Goal: Check status: Check status

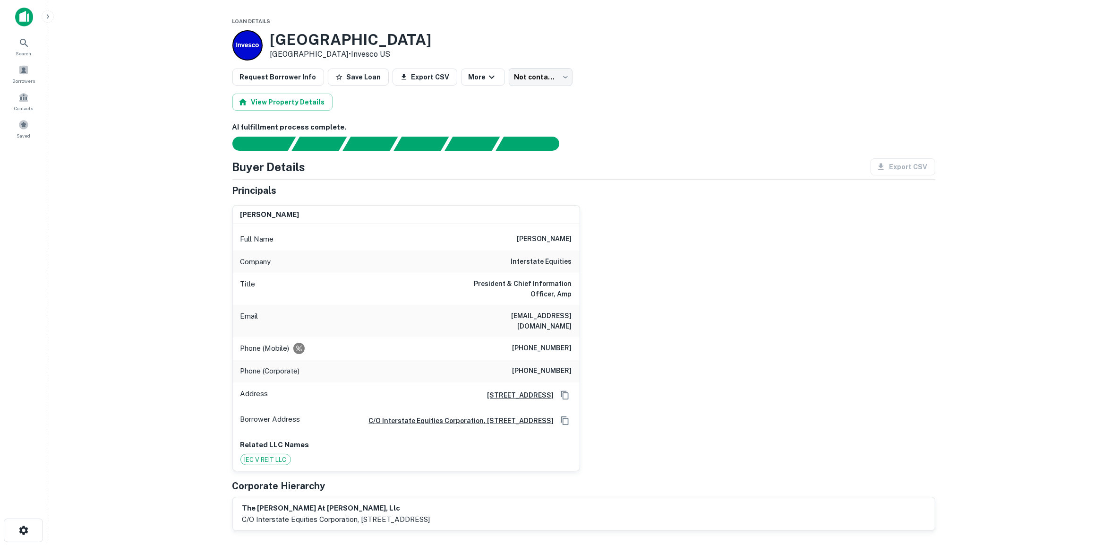
scroll to position [59, 0]
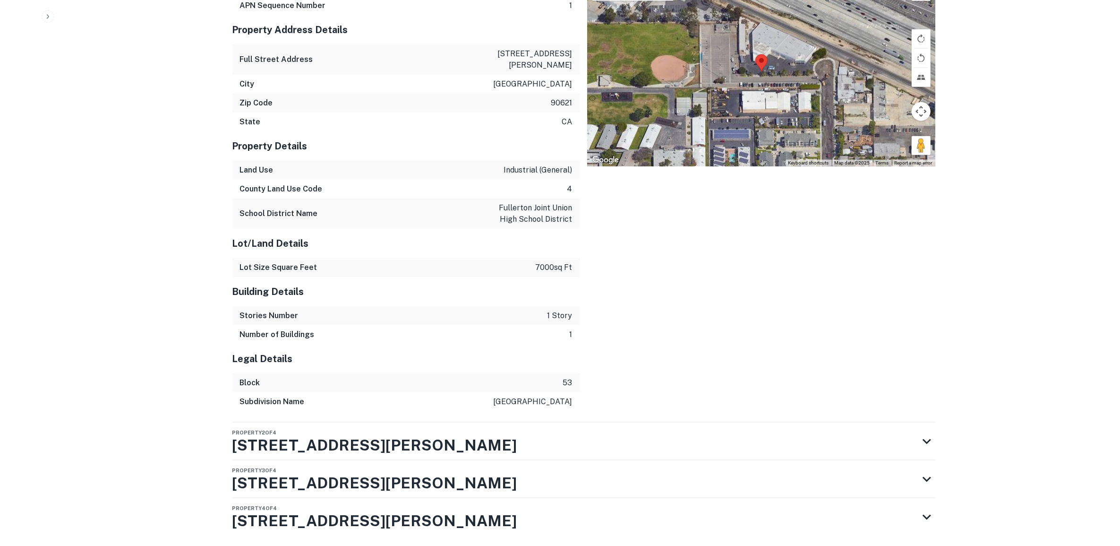
scroll to position [1538, 0]
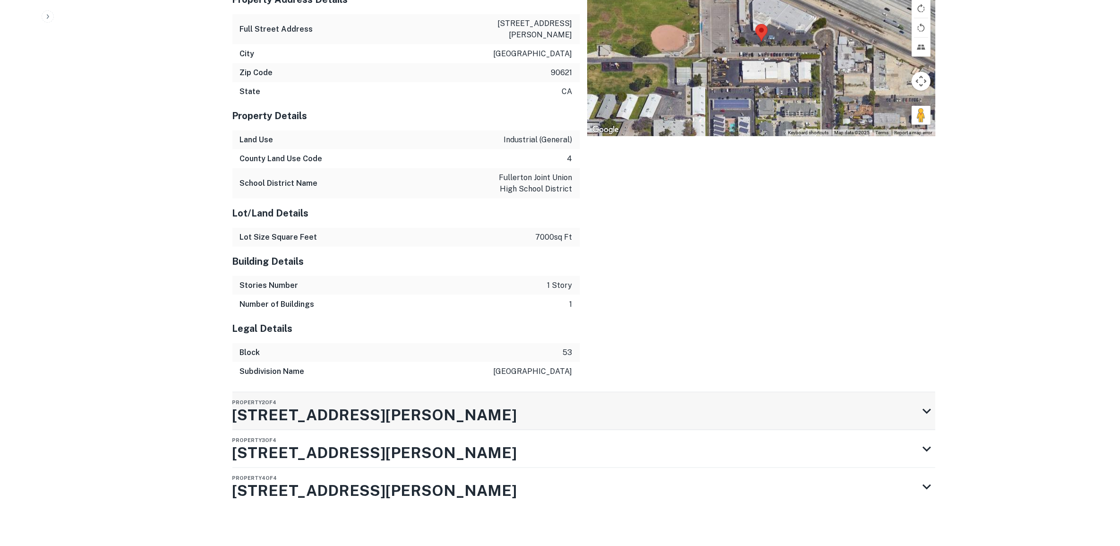
click at [922, 402] on icon at bounding box center [926, 410] width 17 height 17
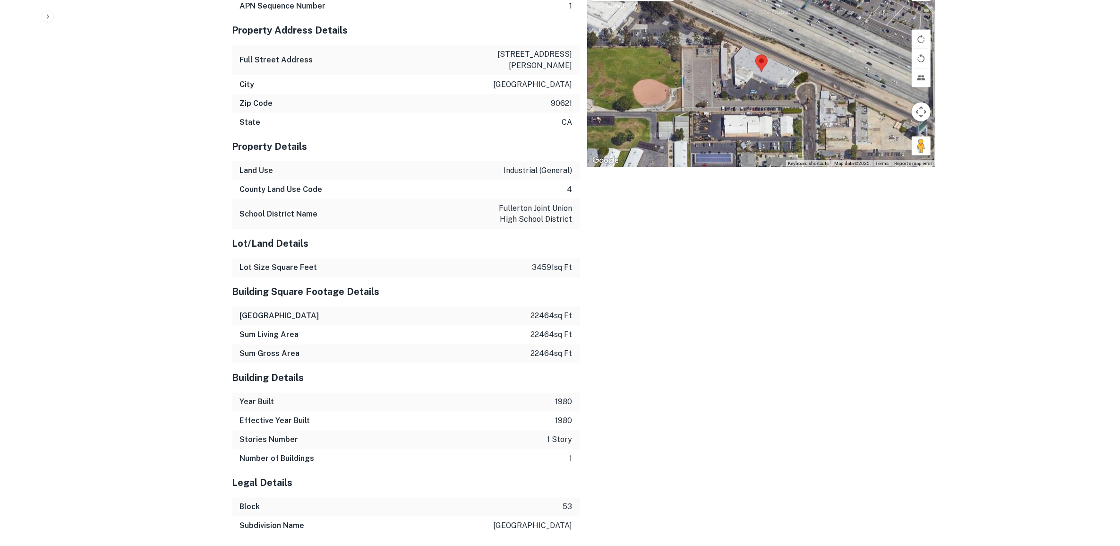
scroll to position [2124, 0]
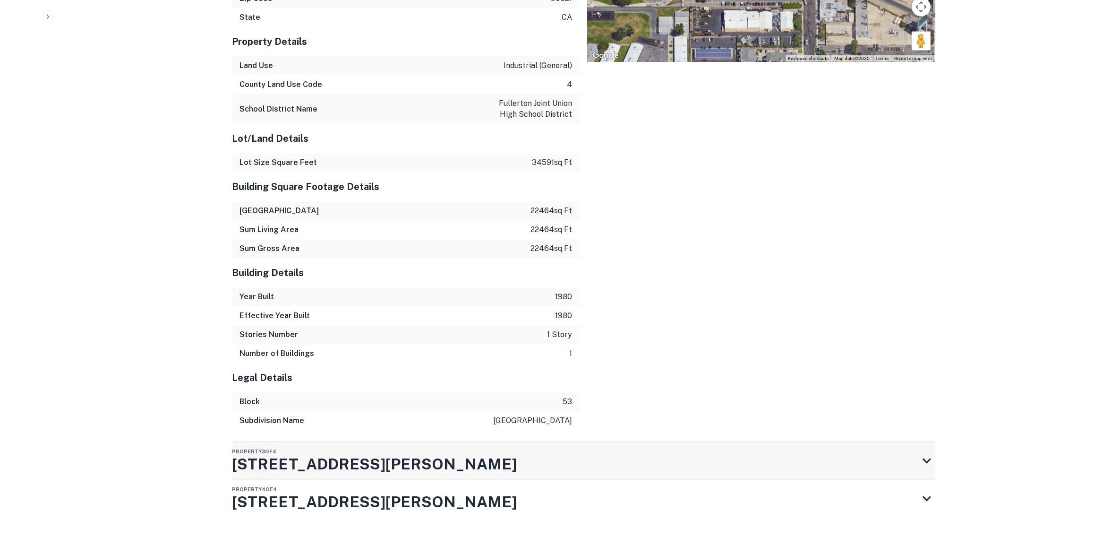
click at [929, 458] on icon at bounding box center [926, 460] width 9 height 5
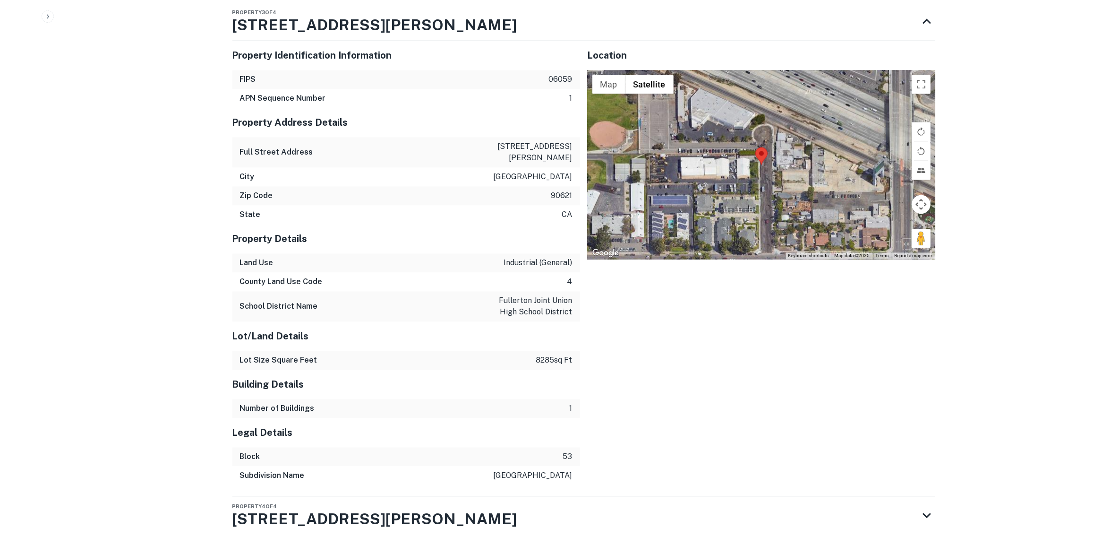
scroll to position [2569, 0]
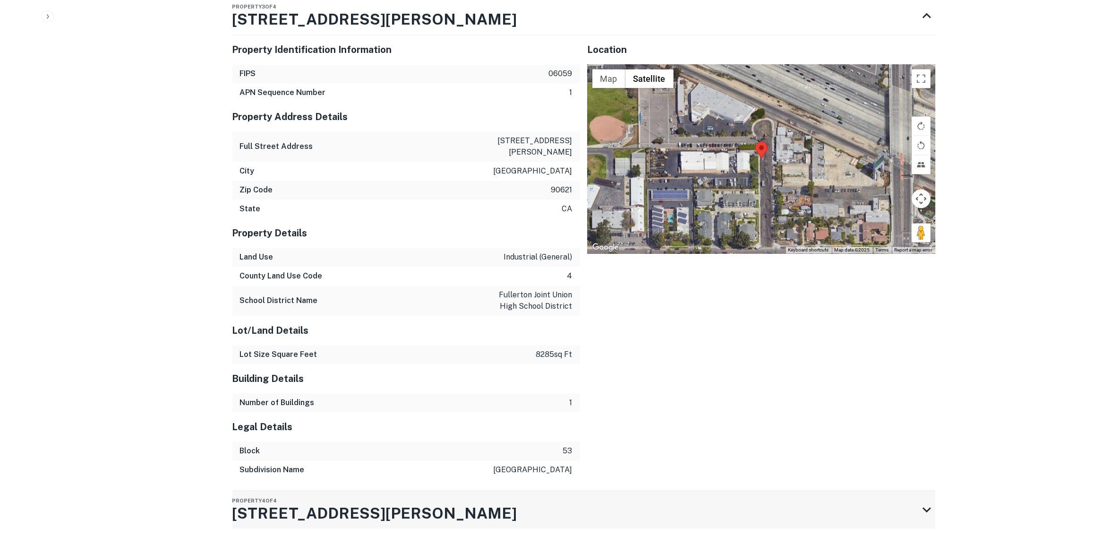
click at [913, 490] on div "Property 4 of 4 6301 Burnham Ave" at bounding box center [575, 509] width 686 height 38
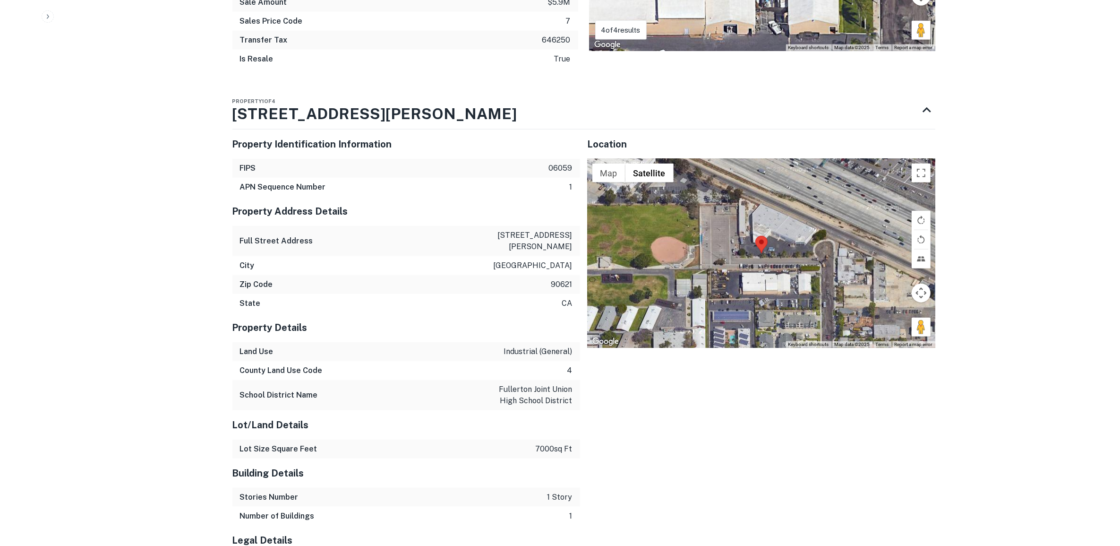
scroll to position [1358, 0]
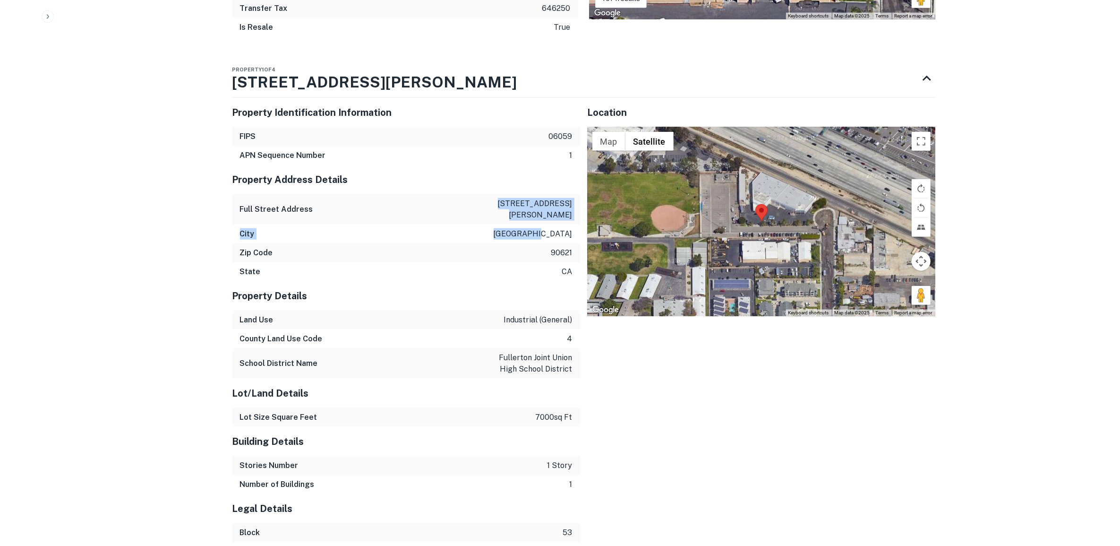
drag, startPoint x: 507, startPoint y: 163, endPoint x: 577, endPoint y: 190, distance: 75.5
click at [577, 190] on div "Property Address Details Full Street Address 6301 burnham ave City buena park Z…" at bounding box center [406, 223] width 348 height 116
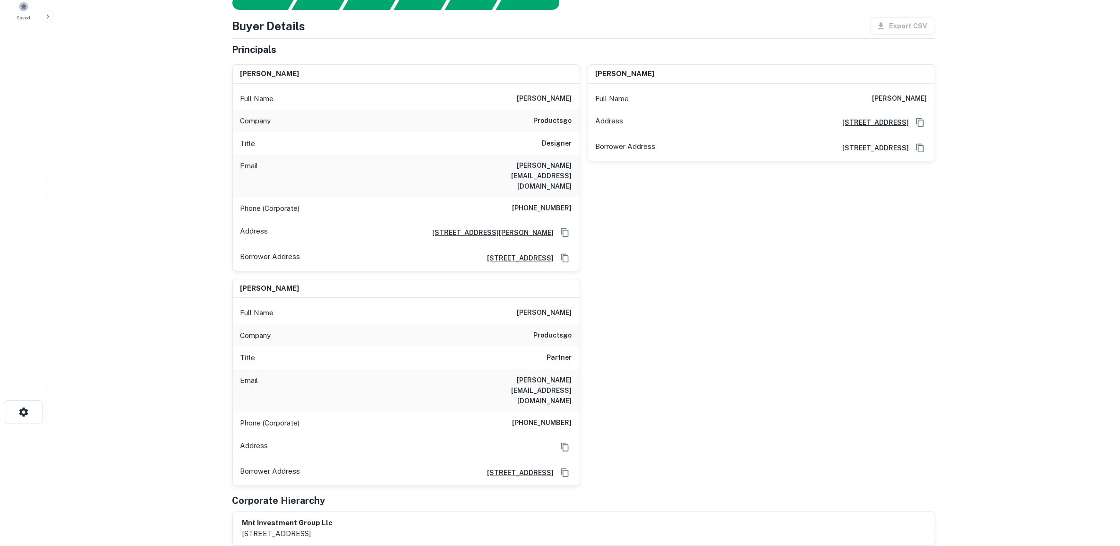
scroll to position [59, 0]
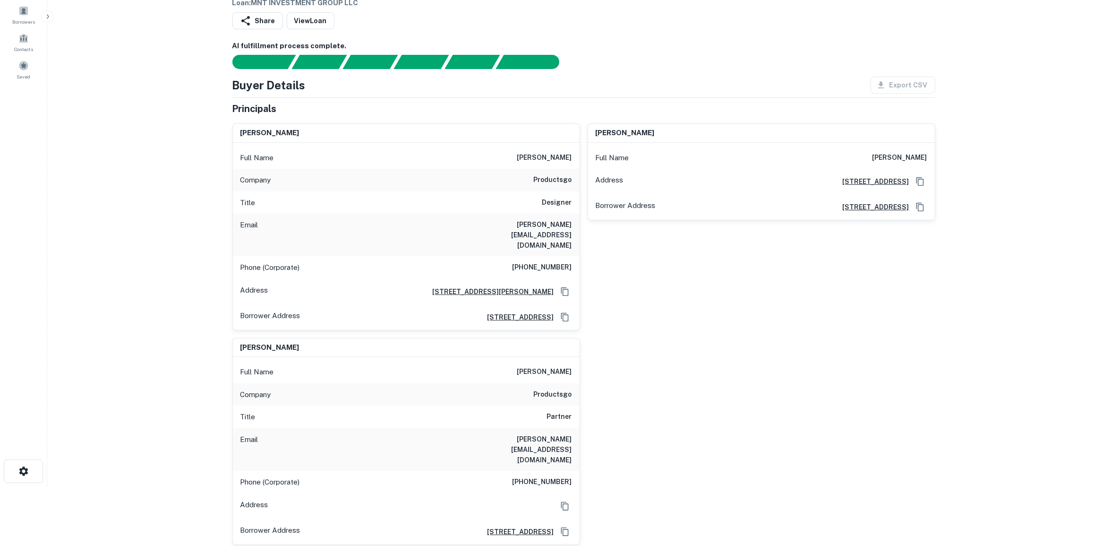
drag, startPoint x: 985, startPoint y: 355, endPoint x: 983, endPoint y: 368, distance: 13.8
click at [985, 355] on main "Prospecting Requests Borrower Info for 6301 Burnham Ave Loan : MNT INVESTMENT G…" at bounding box center [583, 214] width 1073 height 546
click at [984, 368] on main "Prospecting Requests Borrower Info for 6301 Burnham Ave Loan : MNT INVESTMENT G…" at bounding box center [583, 214] width 1073 height 546
